Goal: Task Accomplishment & Management: Manage account settings

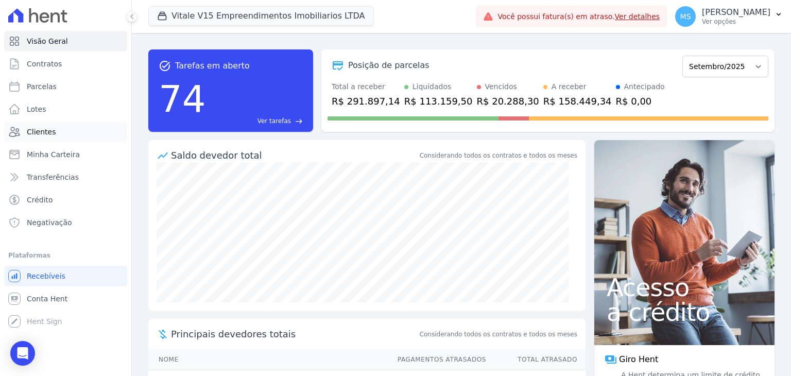
click at [50, 135] on span "Clientes" at bounding box center [41, 132] width 29 height 10
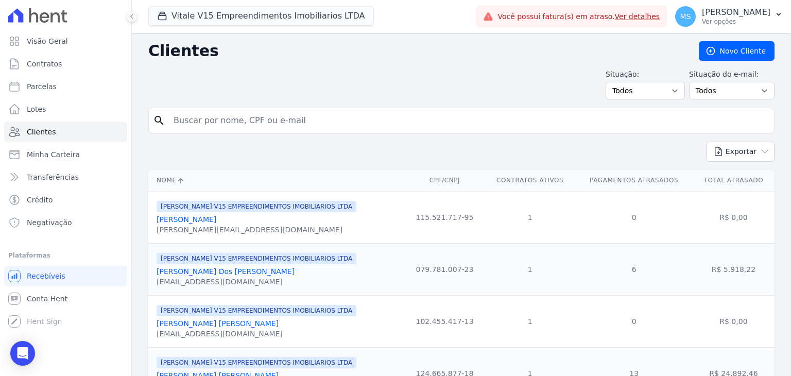
click at [215, 127] on input "search" at bounding box center [468, 120] width 603 height 21
type input "raquel mendes"
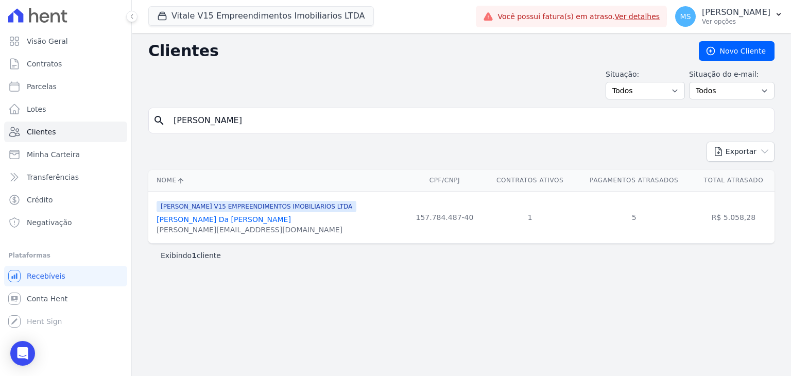
click at [223, 215] on link "Raquel Mendes Da Silva Gimenes" at bounding box center [224, 219] width 134 height 8
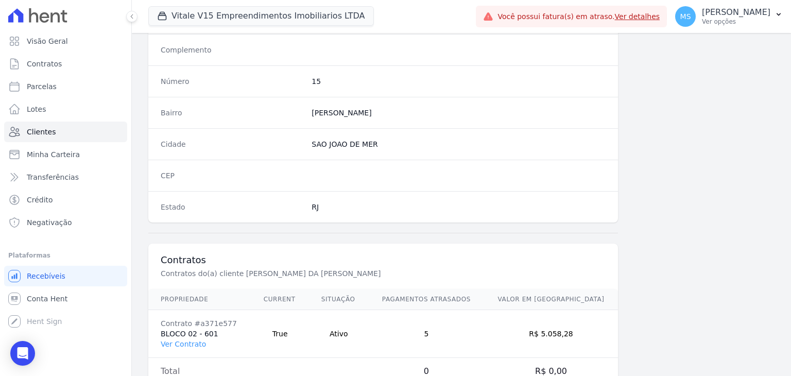
scroll to position [585, 0]
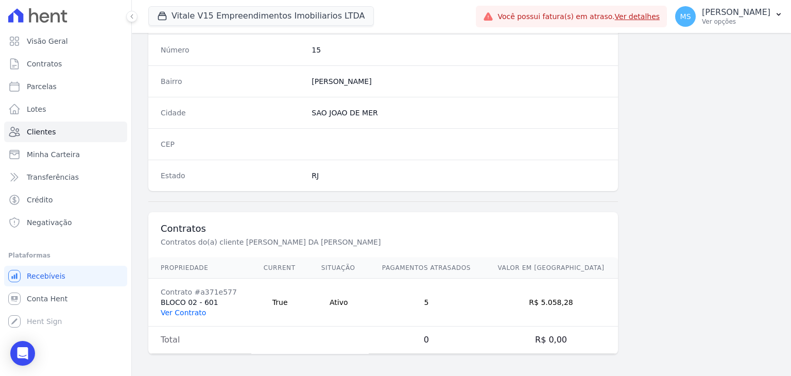
click at [197, 309] on link "Ver Contrato" at bounding box center [183, 313] width 45 height 8
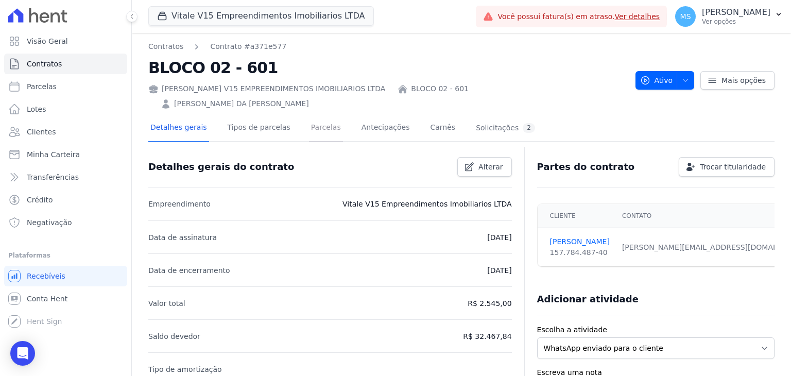
click at [325, 115] on link "Parcelas" at bounding box center [326, 128] width 34 height 27
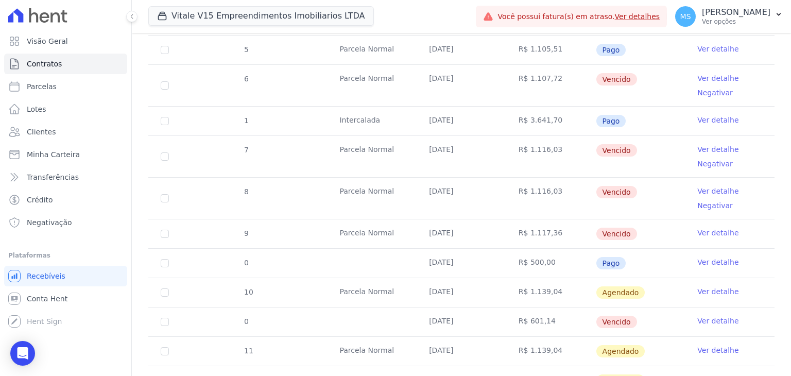
scroll to position [412, 0]
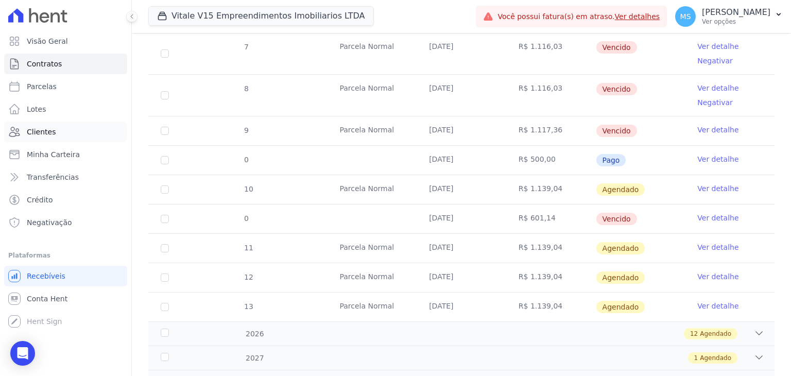
click at [39, 128] on span "Clientes" at bounding box center [41, 132] width 29 height 10
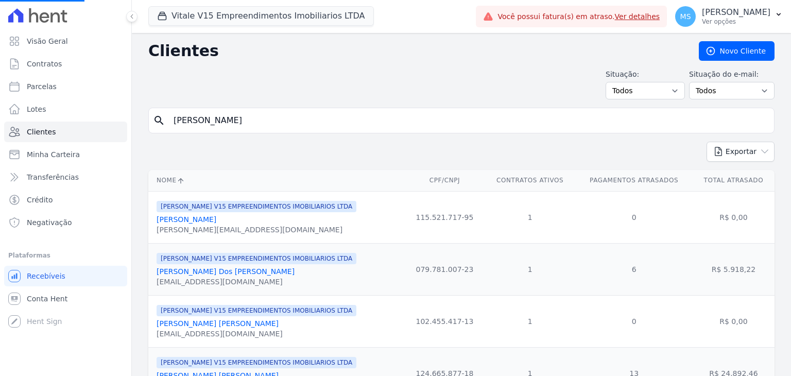
click at [217, 120] on input "raquel mendes" at bounding box center [468, 120] width 603 height 21
click at [217, 120] on input "search" at bounding box center [468, 120] width 603 height 21
type input "milson"
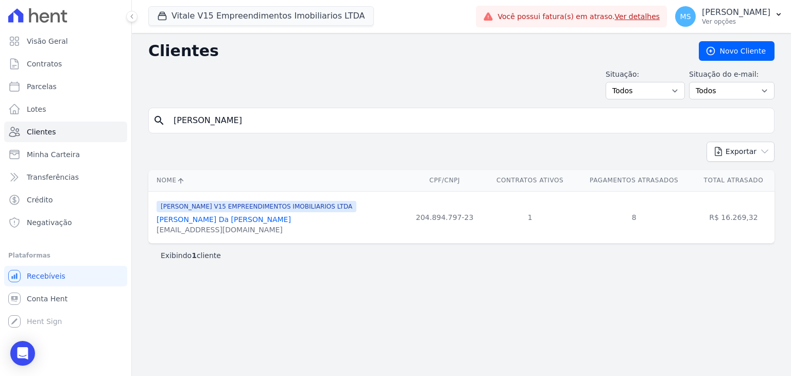
click at [204, 215] on link "Milson Gomes Da Silva Junior" at bounding box center [224, 219] width 134 height 8
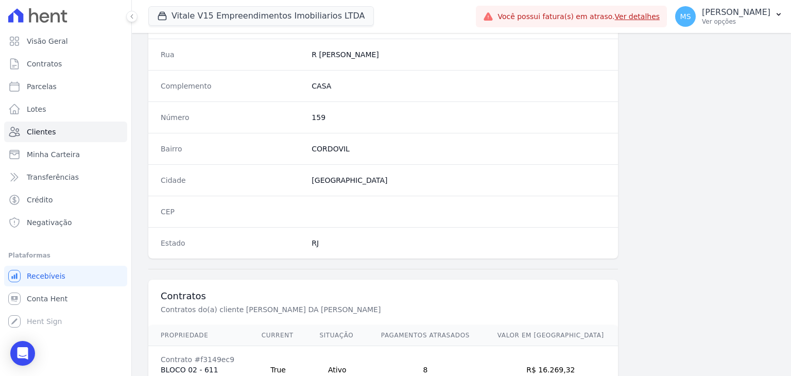
scroll to position [585, 0]
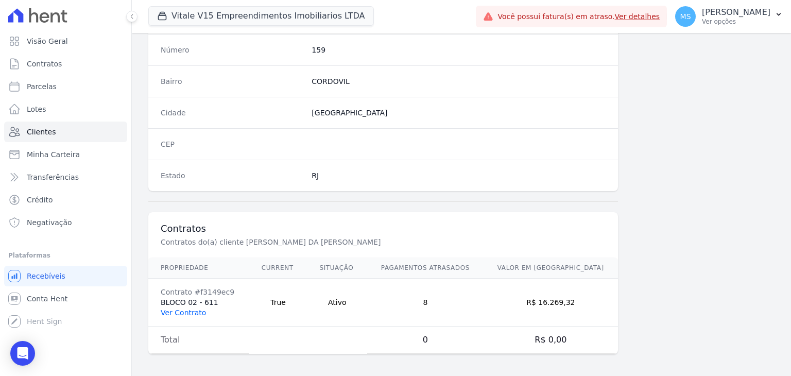
click at [190, 309] on link "Ver Contrato" at bounding box center [183, 313] width 45 height 8
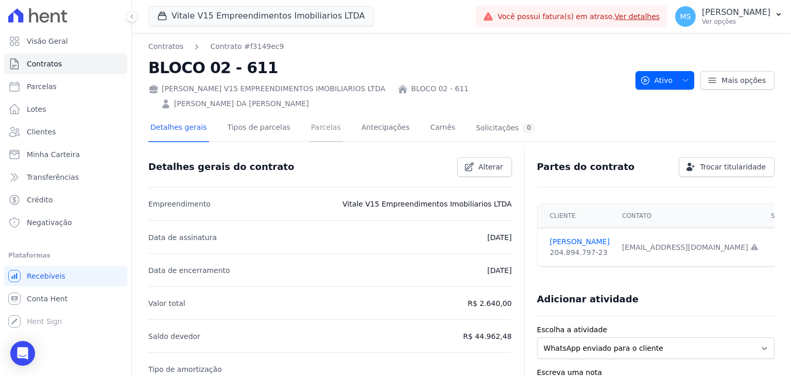
click at [317, 115] on link "Parcelas" at bounding box center [326, 128] width 34 height 27
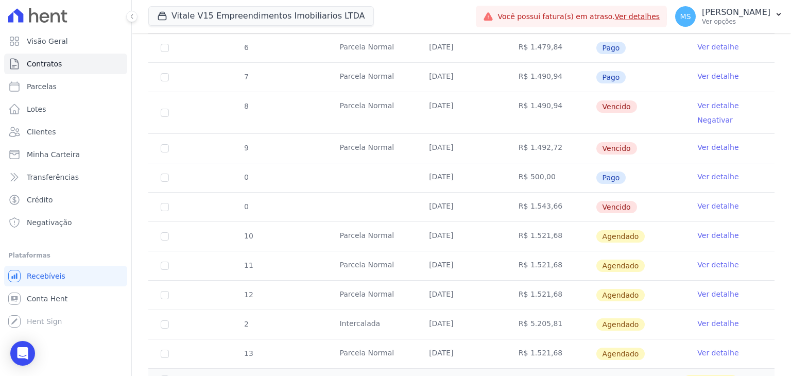
scroll to position [412, 0]
click at [21, 137] on link "Clientes" at bounding box center [65, 132] width 123 height 21
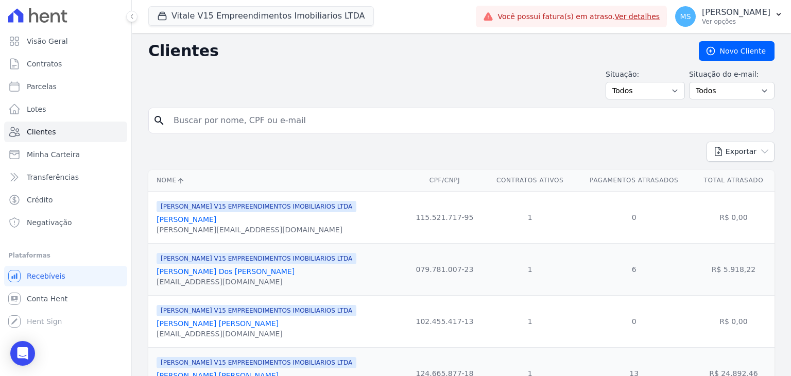
click at [215, 126] on input "search" at bounding box center [468, 120] width 603 height 21
type input "karla naiara"
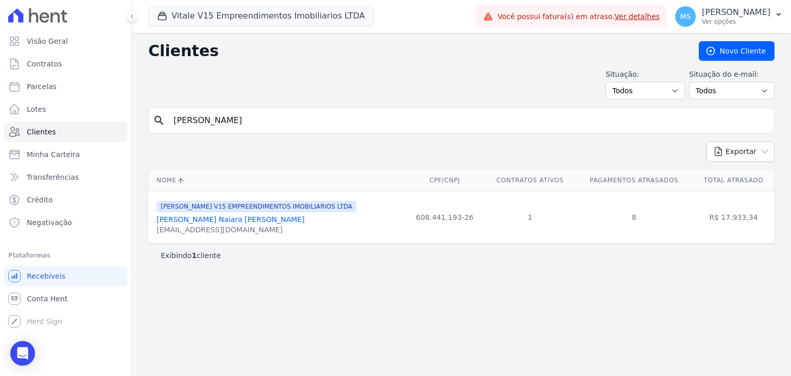
click at [222, 217] on link "Karla Naiara Miranda Amorim" at bounding box center [231, 219] width 148 height 8
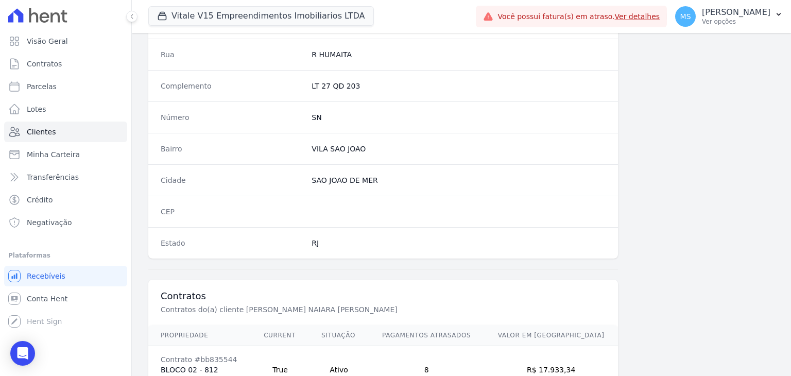
scroll to position [567, 0]
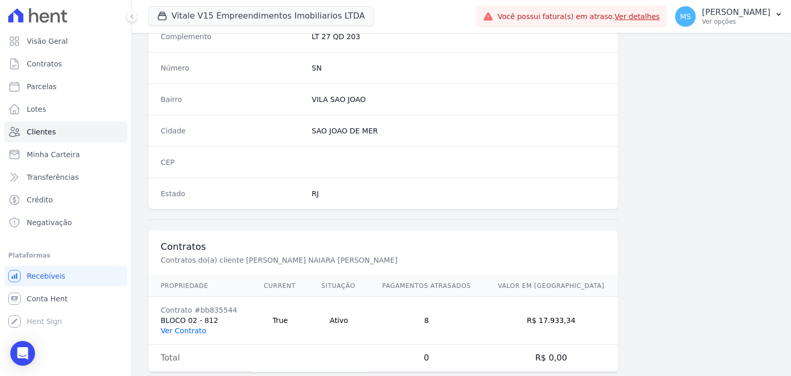
click at [178, 327] on link "Ver Contrato" at bounding box center [183, 331] width 45 height 8
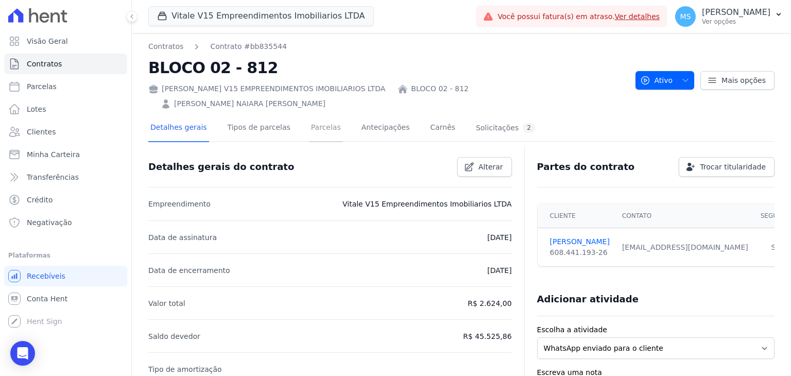
click at [322, 115] on link "Parcelas" at bounding box center [326, 128] width 34 height 27
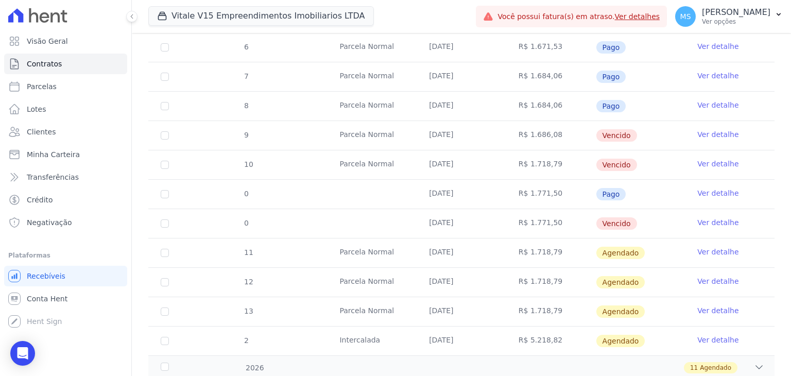
scroll to position [429, 0]
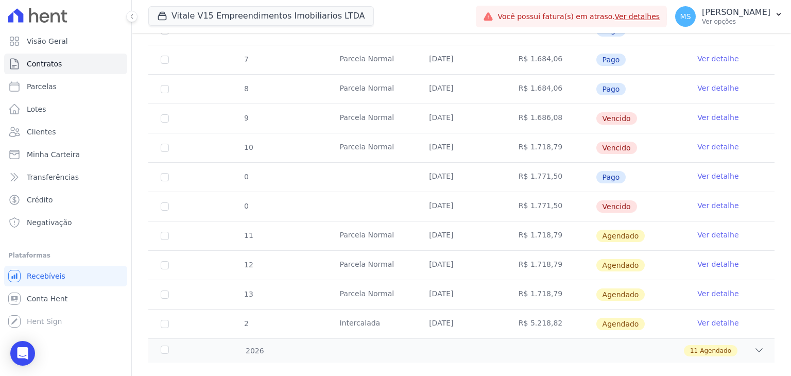
click at [704, 171] on link "Ver detalhe" at bounding box center [718, 176] width 41 height 10
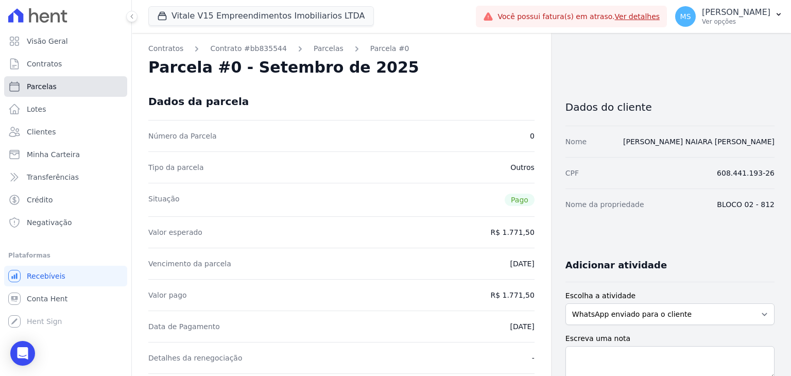
click at [46, 89] on span "Parcelas" at bounding box center [42, 86] width 30 height 10
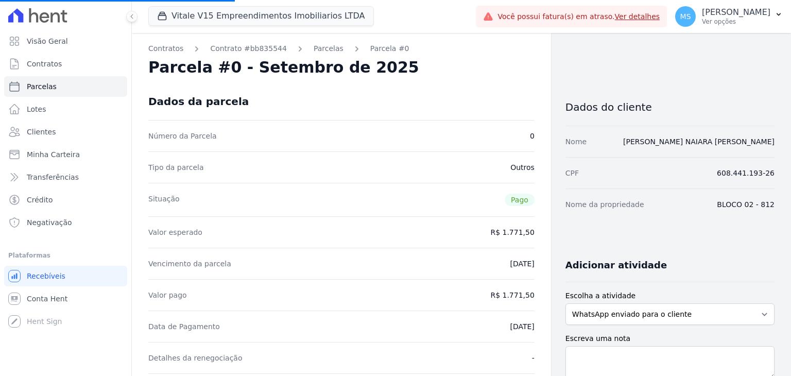
select select
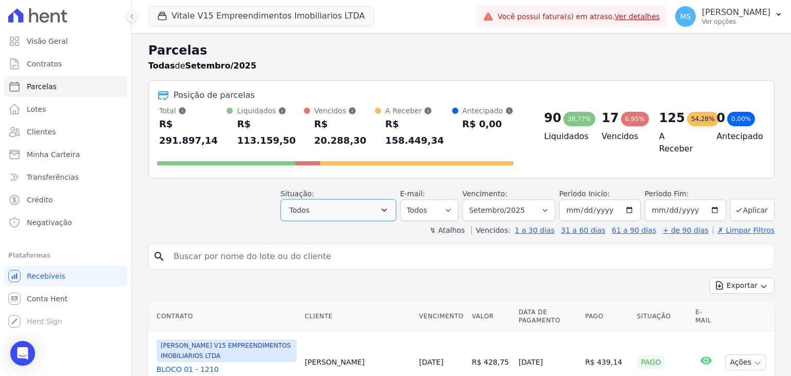
click at [310, 204] on span "Todos" at bounding box center [300, 210] width 20 height 12
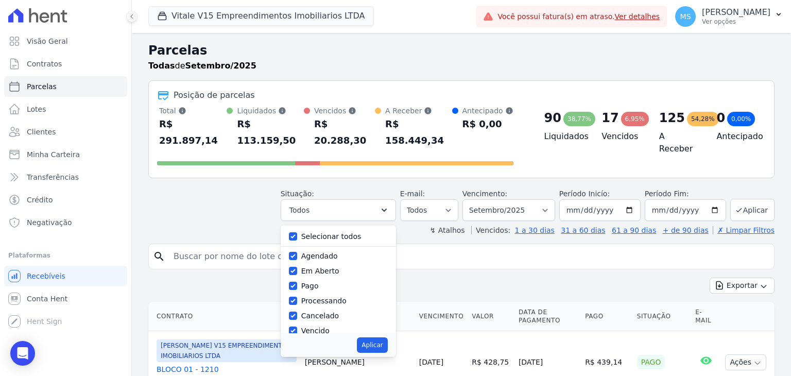
click at [314, 232] on label "Selecionar todos" at bounding box center [331, 236] width 60 height 8
click at [297, 232] on input "Selecionar todos" at bounding box center [293, 236] width 8 height 8
checkbox input "false"
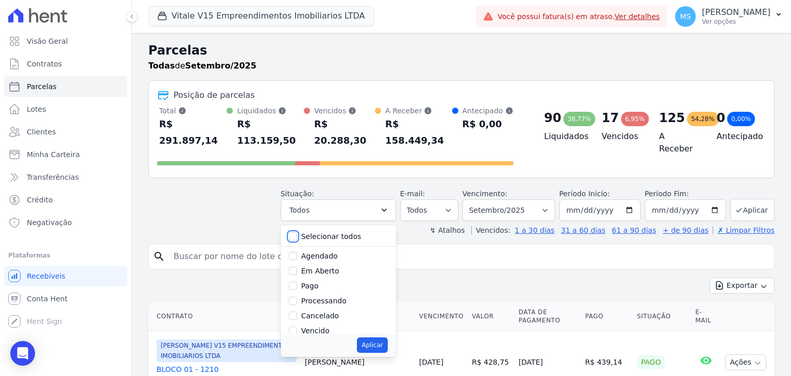
checkbox input "false"
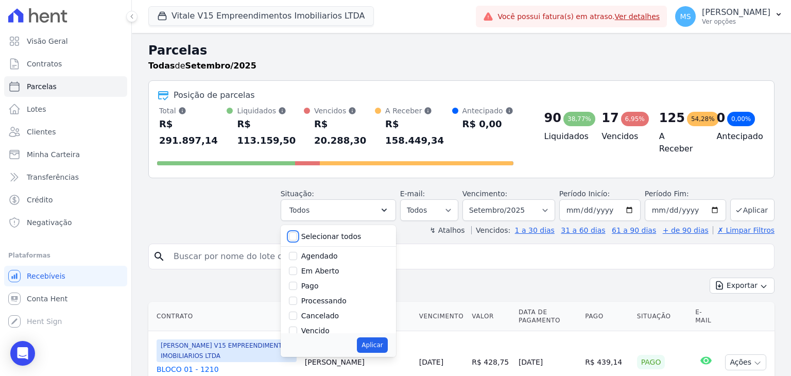
checkbox input "false"
click at [312, 282] on label "Pago" at bounding box center [310, 286] width 18 height 8
click at [297, 282] on input "Pago" at bounding box center [293, 286] width 8 height 8
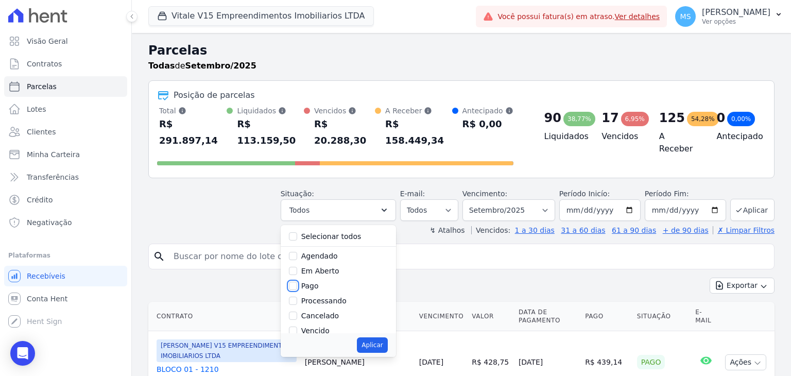
checkbox input "true"
click at [324, 297] on label "Processando" at bounding box center [323, 301] width 45 height 8
click at [297, 297] on input "Processando" at bounding box center [293, 301] width 8 height 8
checkbox input "true"
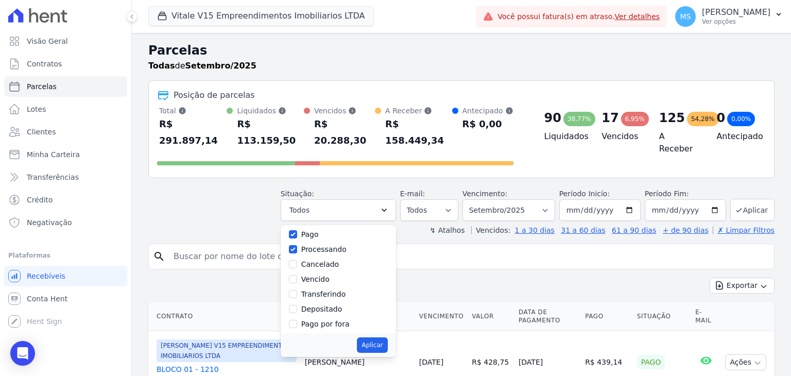
click at [316, 275] on label "Vencido" at bounding box center [315, 279] width 28 height 8
click at [297, 275] on input "Vencido" at bounding box center [293, 279] width 8 height 8
checkbox input "true"
click at [328, 290] on label "Transferindo" at bounding box center [323, 294] width 45 height 8
click at [297, 290] on input "Transferindo" at bounding box center [293, 294] width 8 height 8
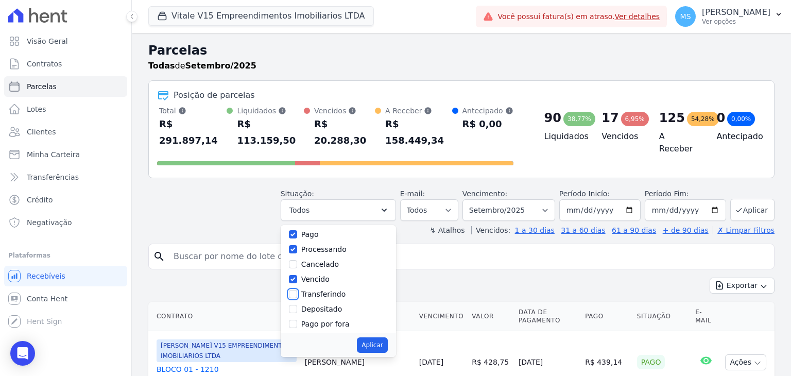
checkbox input "true"
click at [337, 305] on label "Depositado" at bounding box center [321, 309] width 41 height 8
click at [297, 305] on input "Depositado" at bounding box center [293, 309] width 8 height 8
checkbox input "true"
click at [374, 337] on button "Aplicar" at bounding box center [372, 344] width 30 height 15
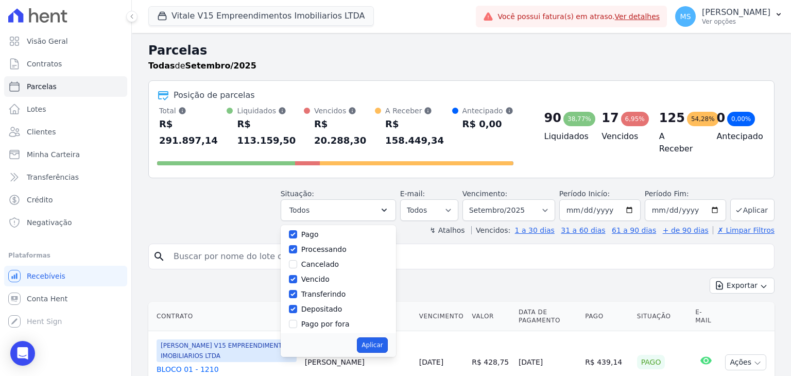
select select "paid"
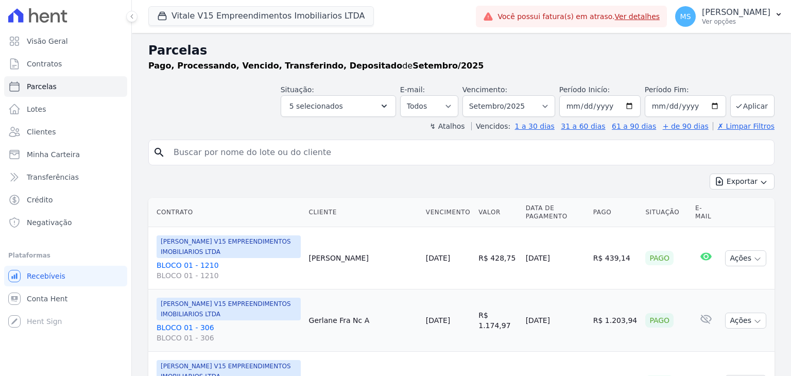
select select
click at [746, 104] on button "Aplicar" at bounding box center [753, 106] width 44 height 22
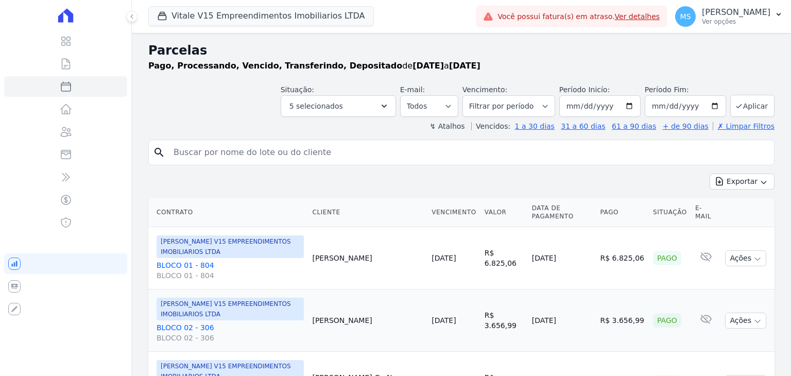
select select
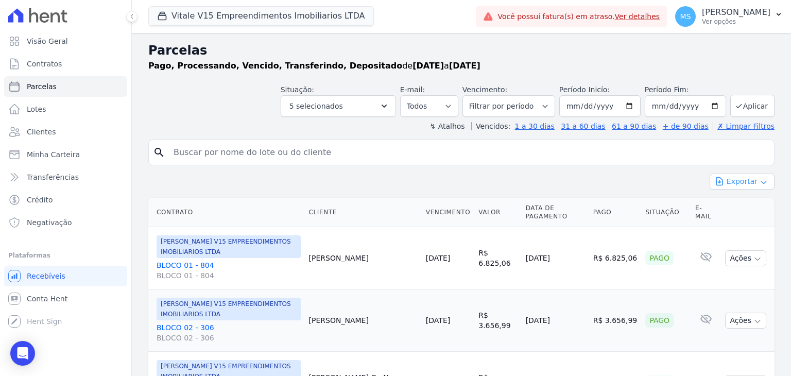
click at [742, 187] on button "Exportar" at bounding box center [742, 182] width 65 height 16
click at [723, 223] on span "Exportar CSV" at bounding box center [741, 223] width 55 height 10
click at [32, 107] on span "Lotes" at bounding box center [37, 109] width 20 height 10
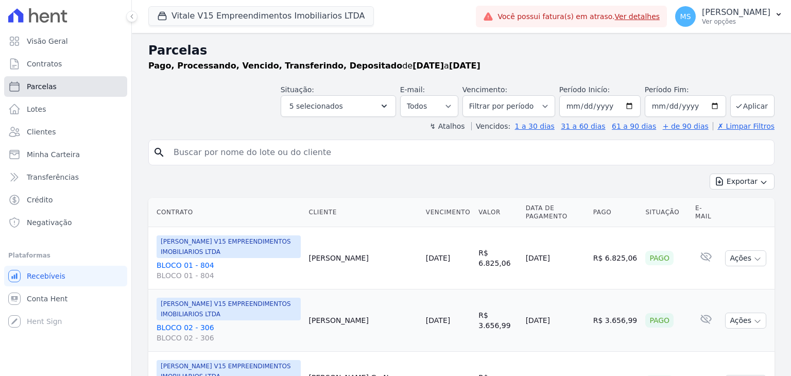
click at [33, 89] on span "Parcelas" at bounding box center [42, 86] width 30 height 10
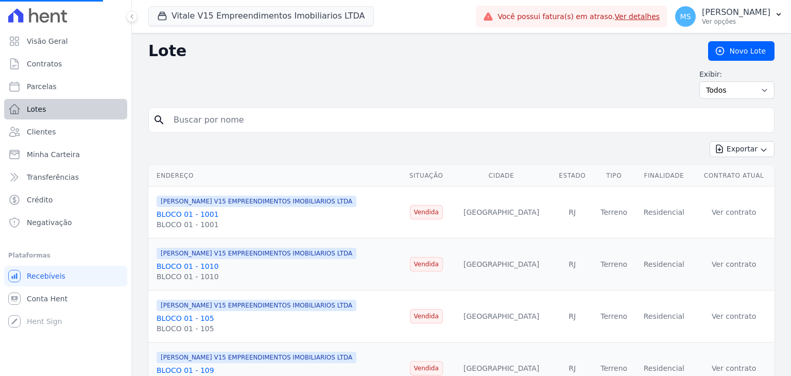
select select
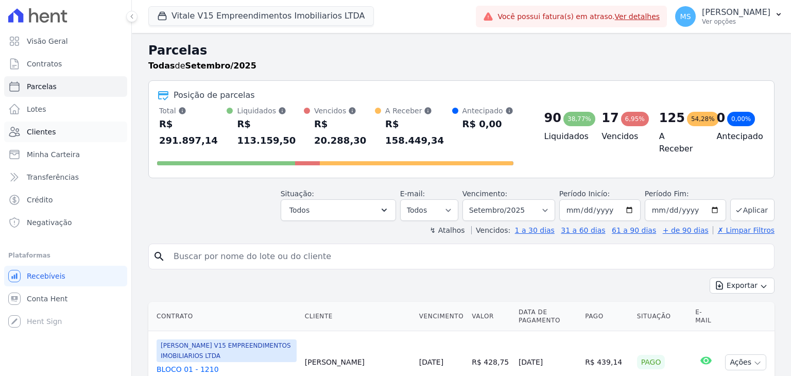
click at [40, 125] on link "Clientes" at bounding box center [65, 132] width 123 height 21
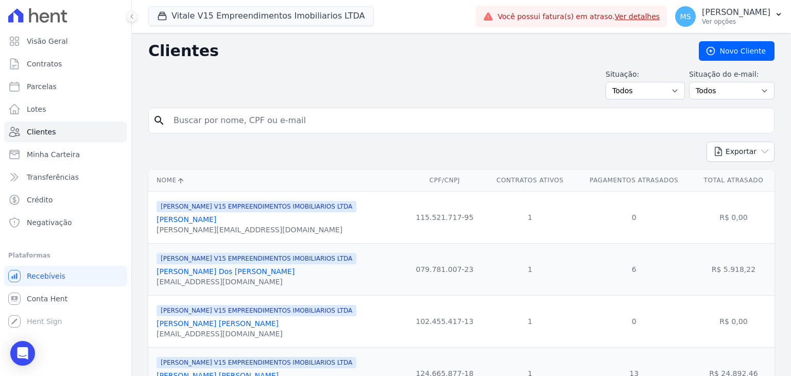
click at [202, 128] on input "search" at bounding box center [468, 120] width 603 height 21
type input "v"
type input "vinicius"
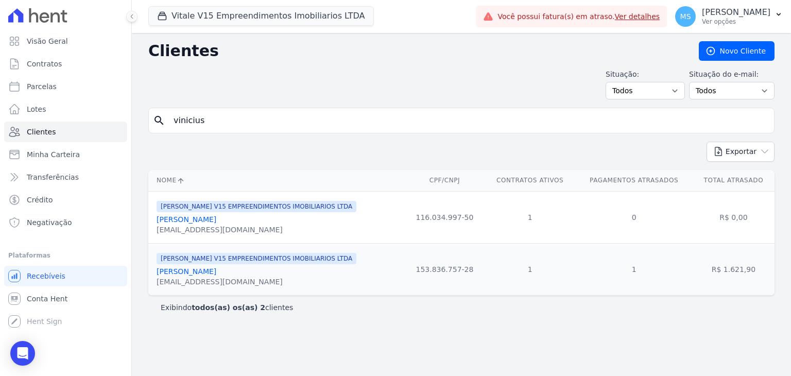
click at [216, 273] on link "[PERSON_NAME]" at bounding box center [187, 271] width 60 height 8
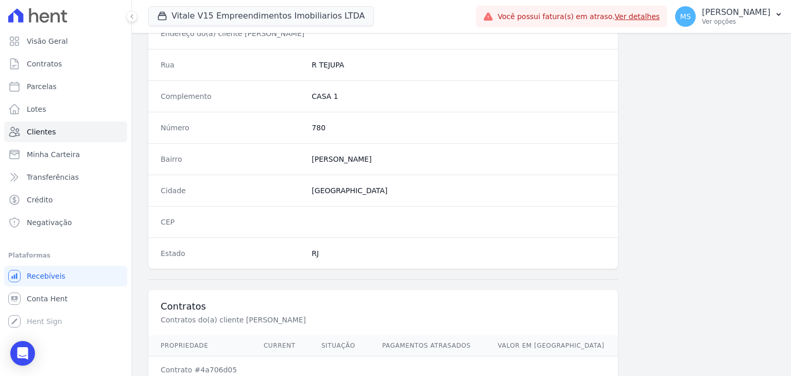
scroll to position [585, 0]
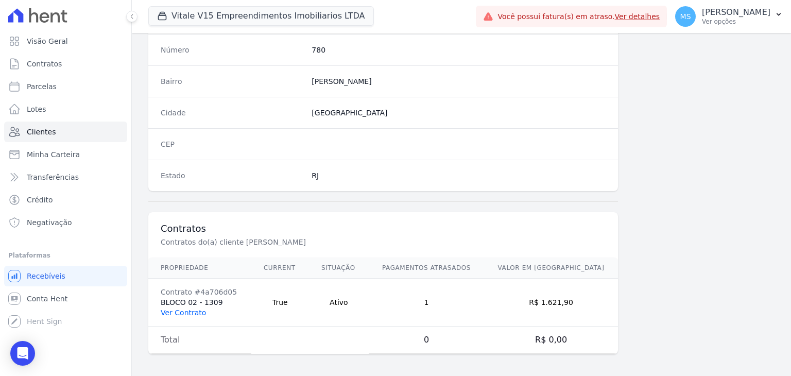
click at [180, 314] on link "Ver Contrato" at bounding box center [183, 313] width 45 height 8
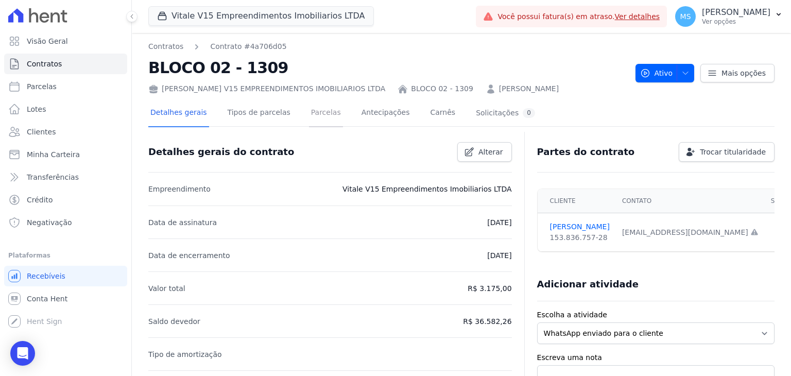
click at [317, 117] on link "Parcelas" at bounding box center [326, 113] width 34 height 27
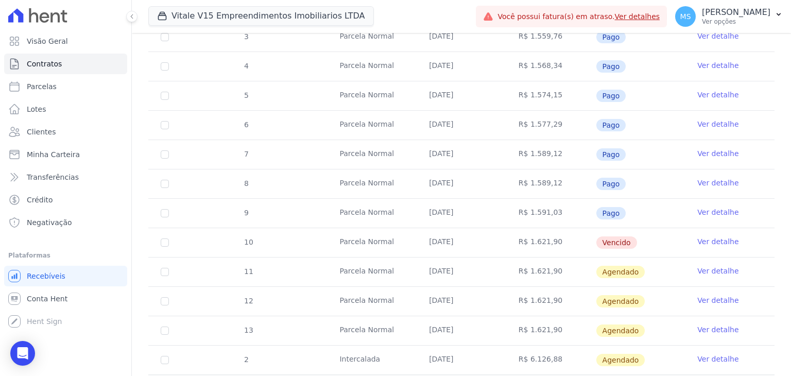
scroll to position [300, 0]
